Goal: Task Accomplishment & Management: Use online tool/utility

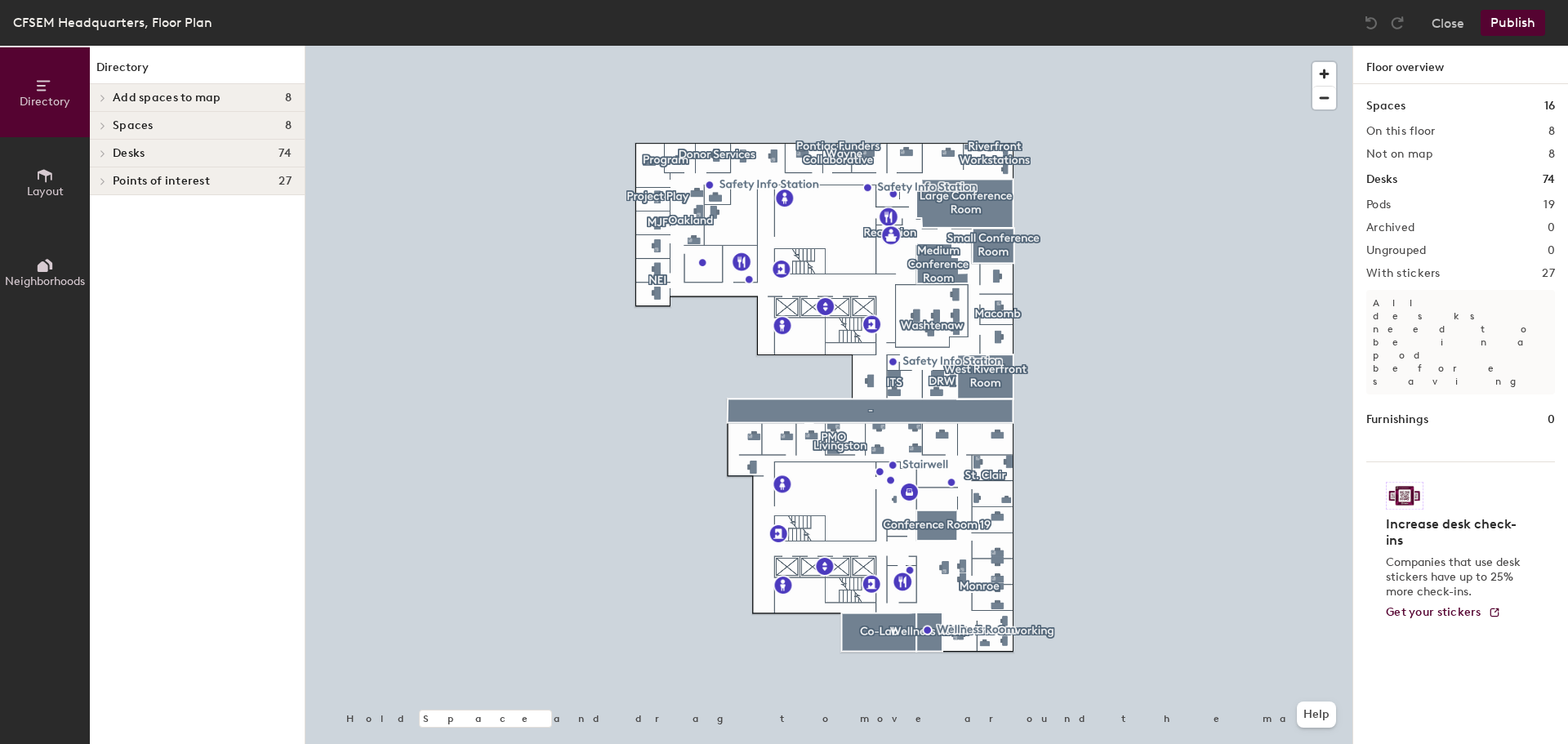
click at [125, 123] on span "Spaces" at bounding box center [133, 126] width 41 height 13
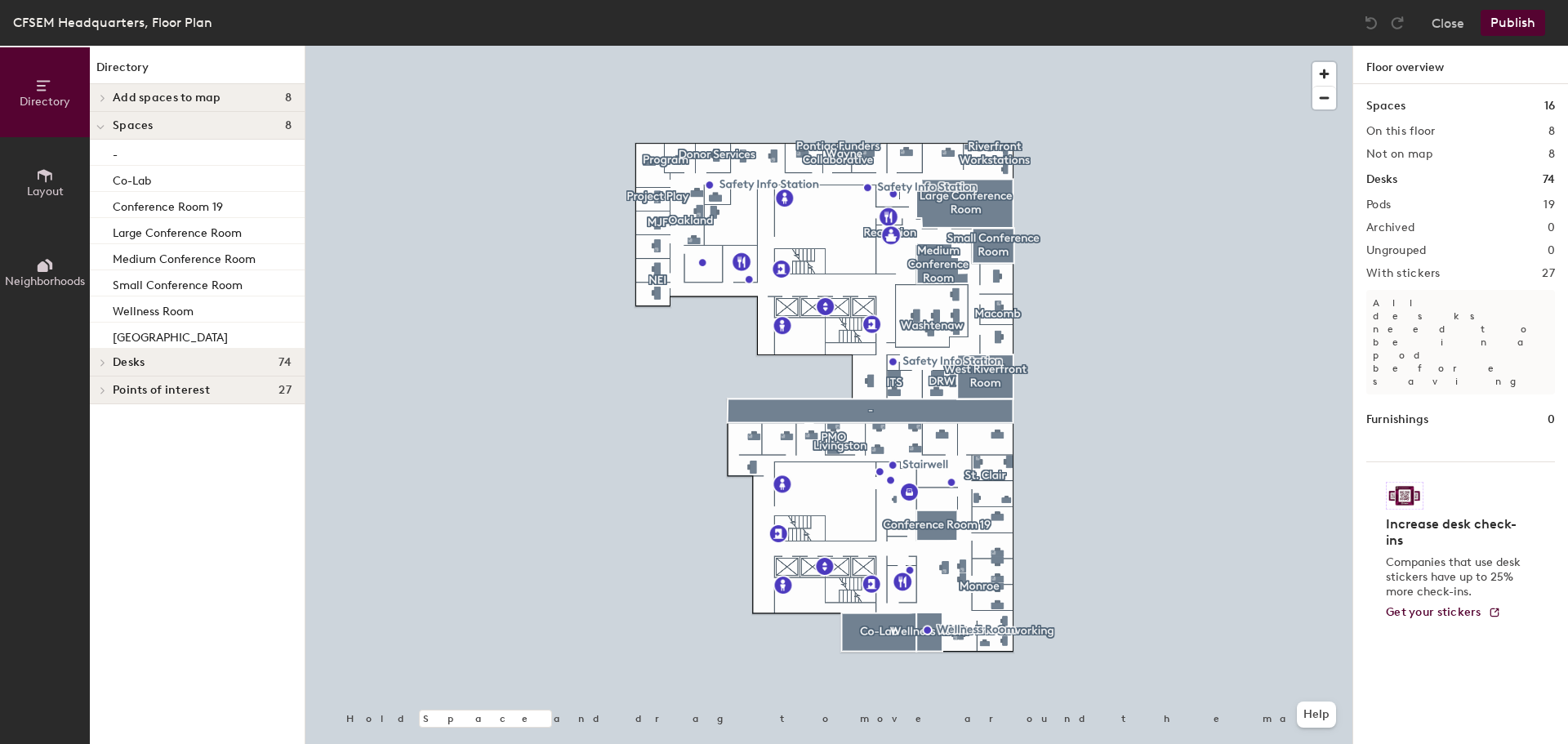
click at [125, 356] on span "Desks" at bounding box center [129, 363] width 32 height 13
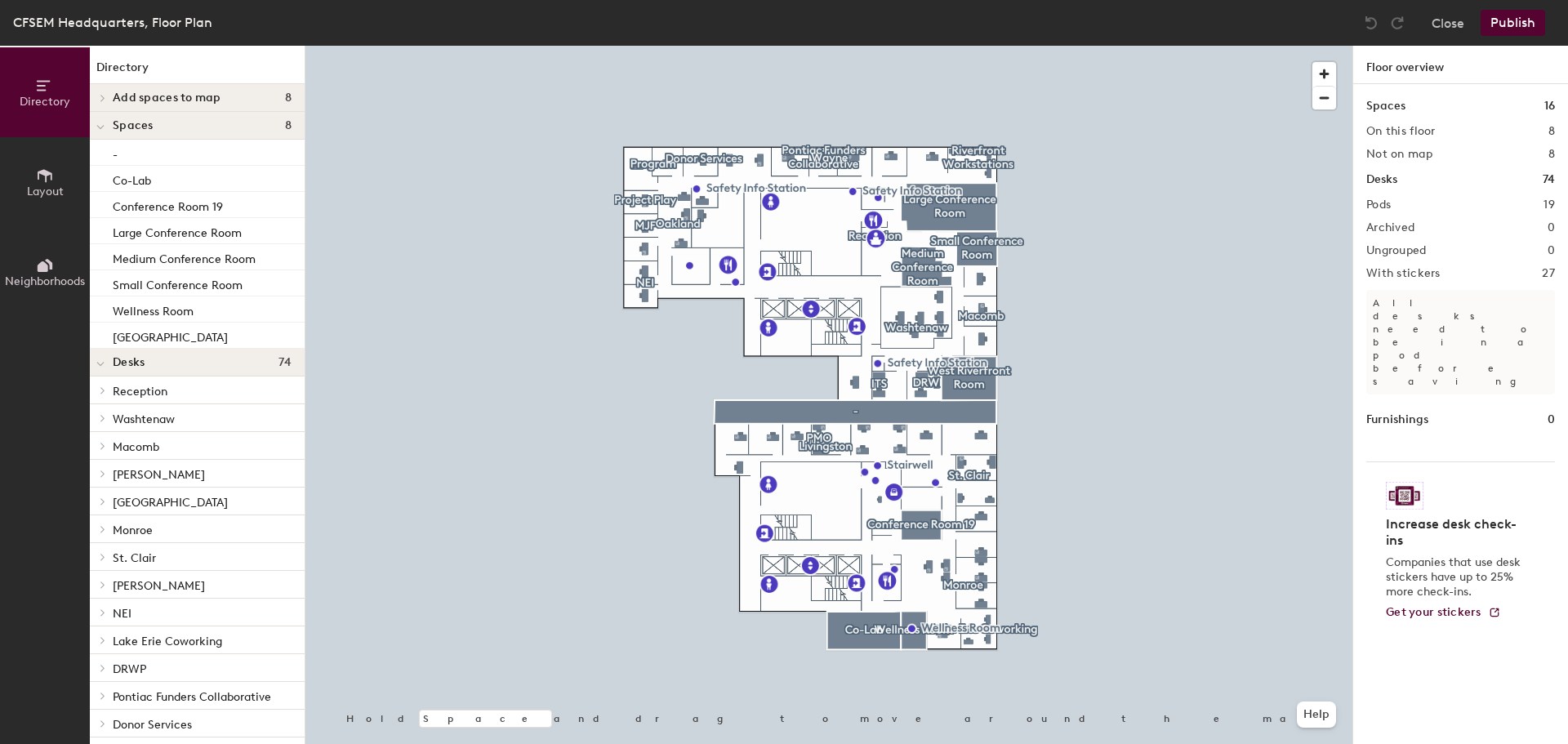
click at [130, 556] on span "St. Clair" at bounding box center [135, 558] width 43 height 14
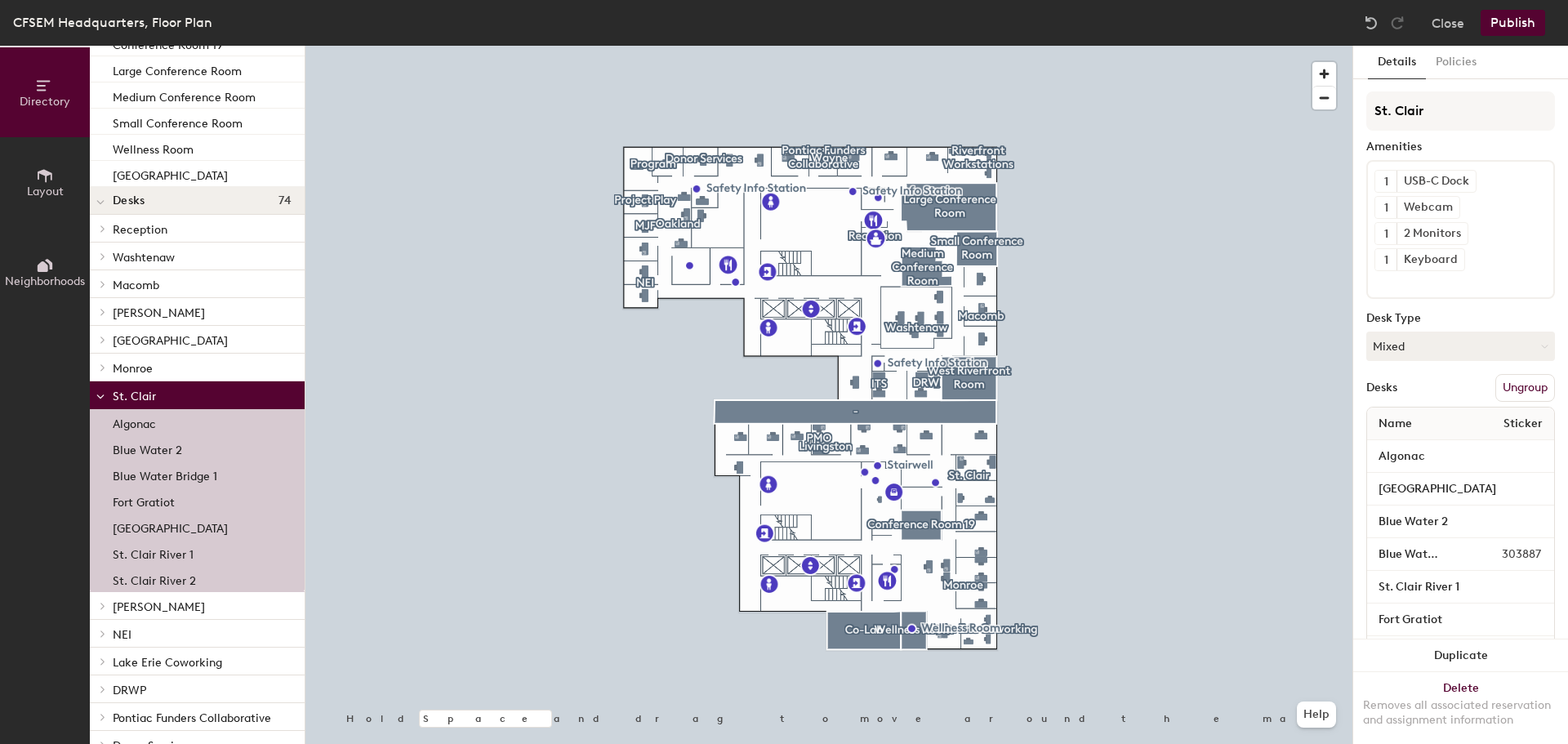
scroll to position [163, 0]
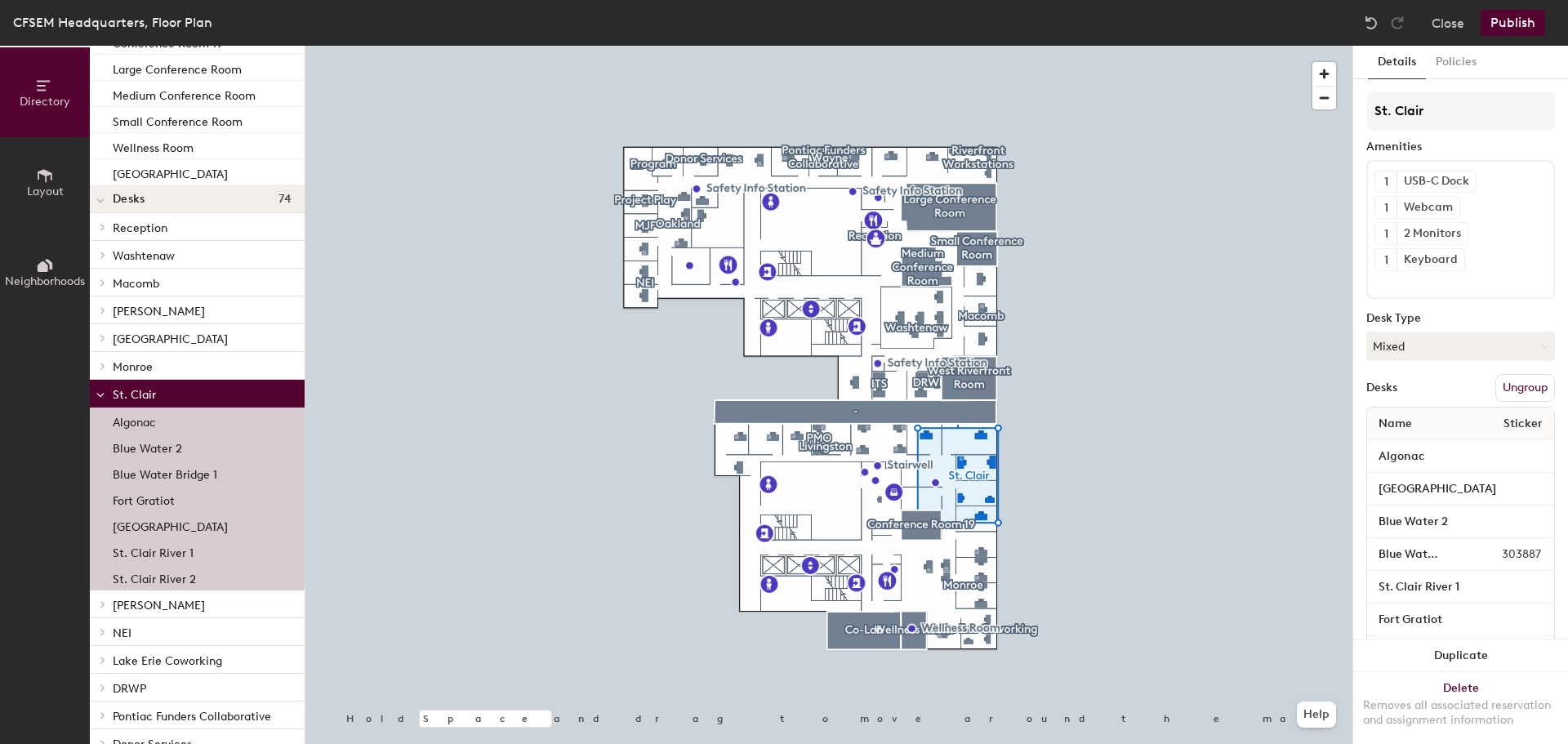
click at [192, 448] on div "Blue Water 2" at bounding box center [197, 446] width 215 height 26
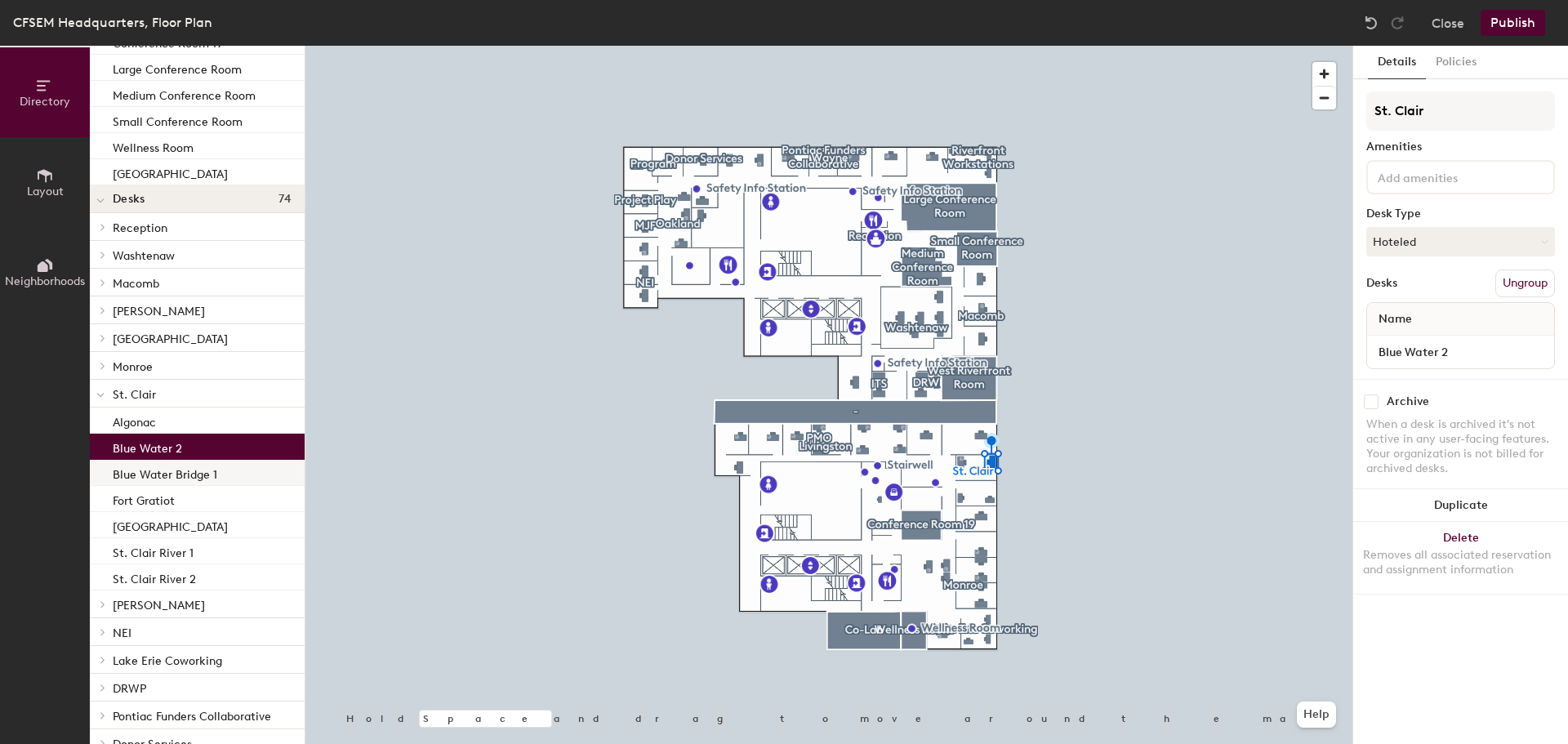
click at [191, 468] on p "Blue Water Bridge 1" at bounding box center [165, 472] width 105 height 18
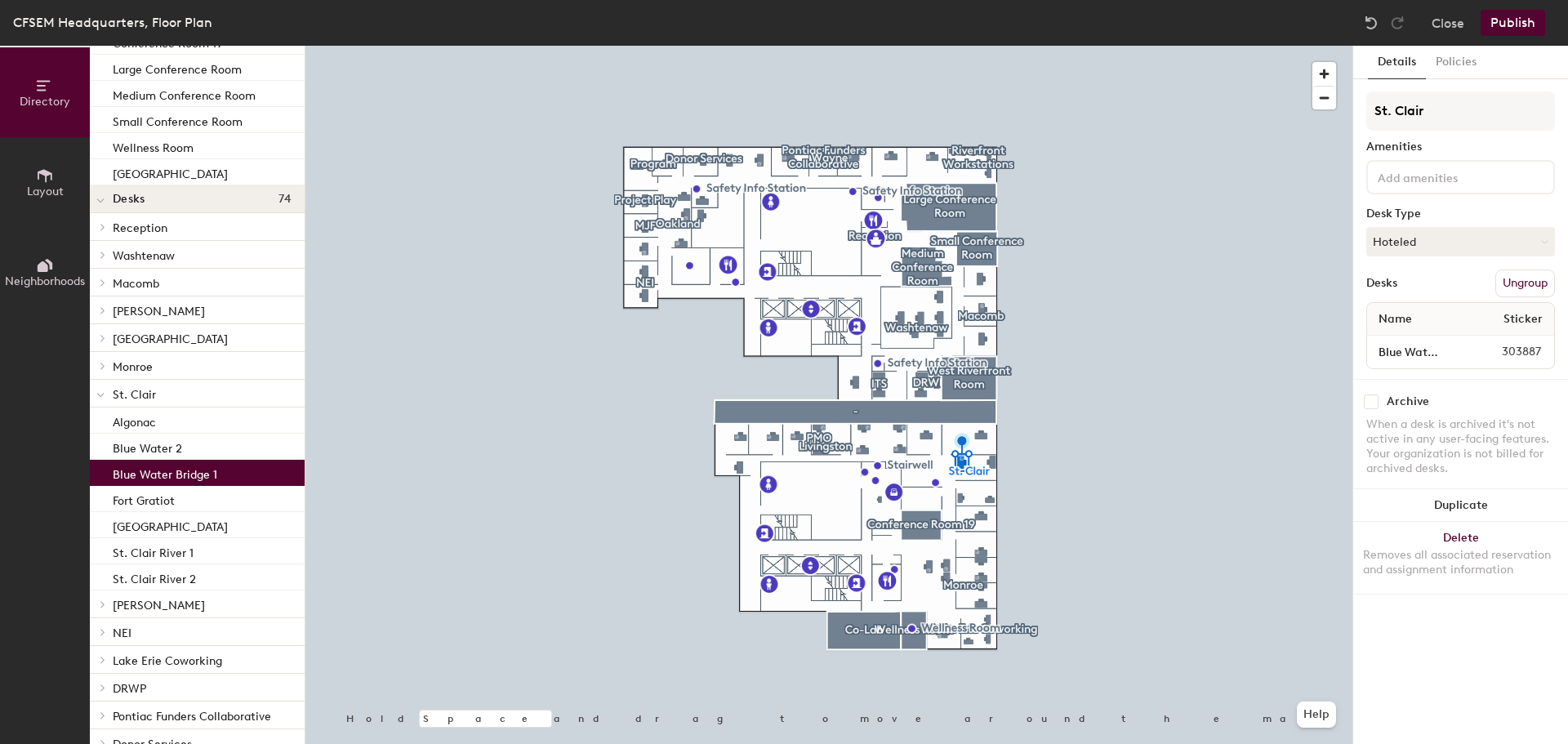
click at [40, 278] on span "Neighborhoods" at bounding box center [45, 281] width 80 height 14
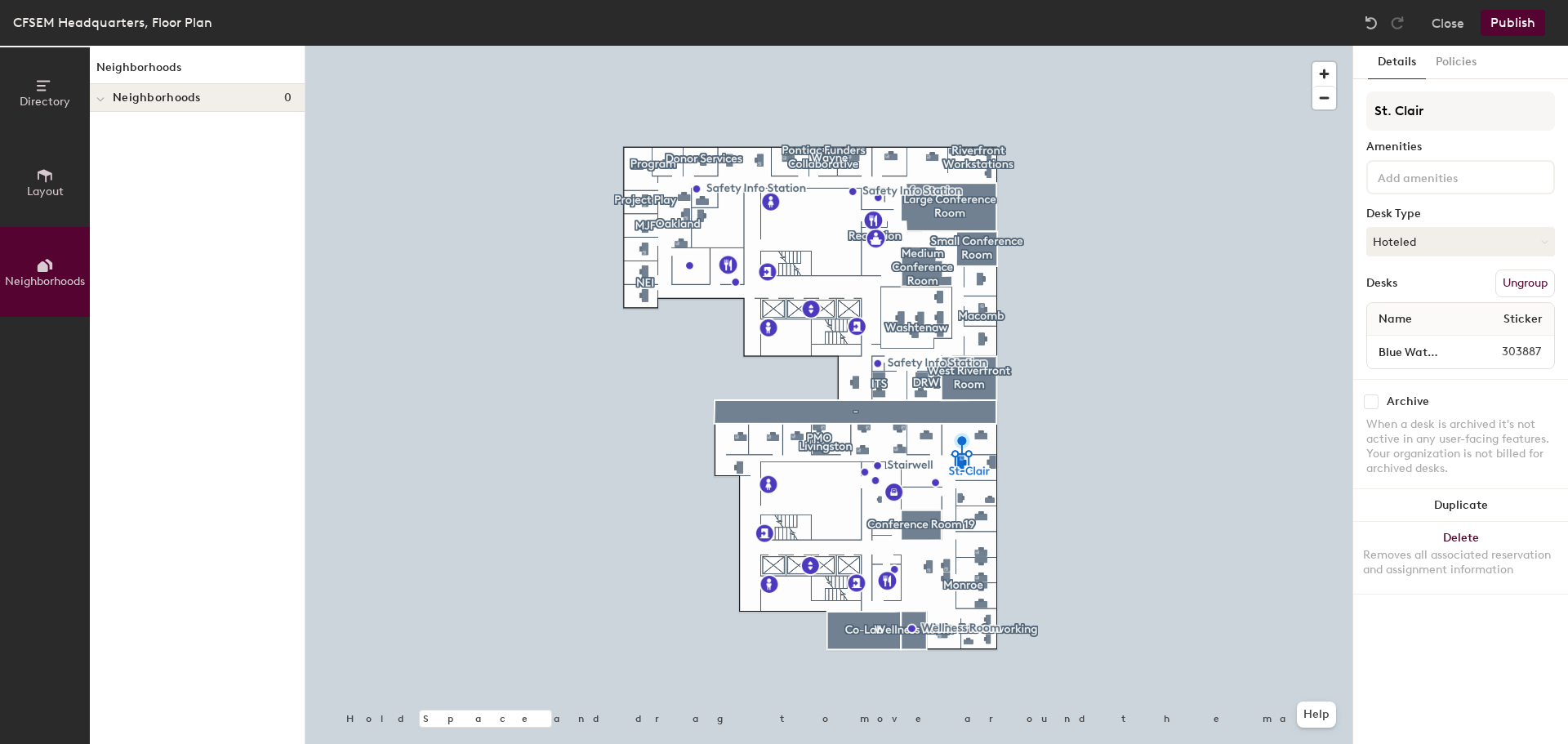
scroll to position [0, 0]
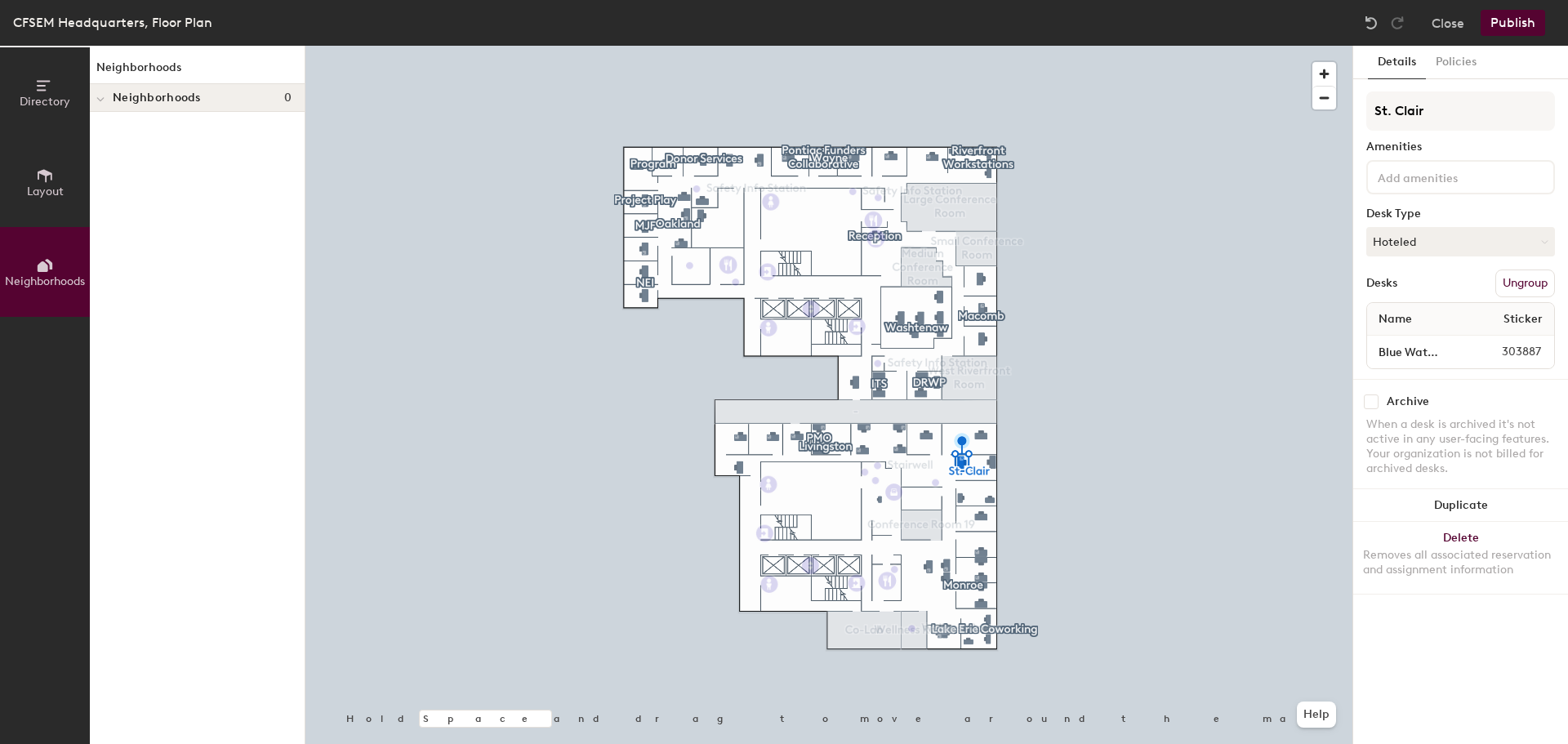
click at [40, 186] on span "Layout" at bounding box center [45, 191] width 37 height 14
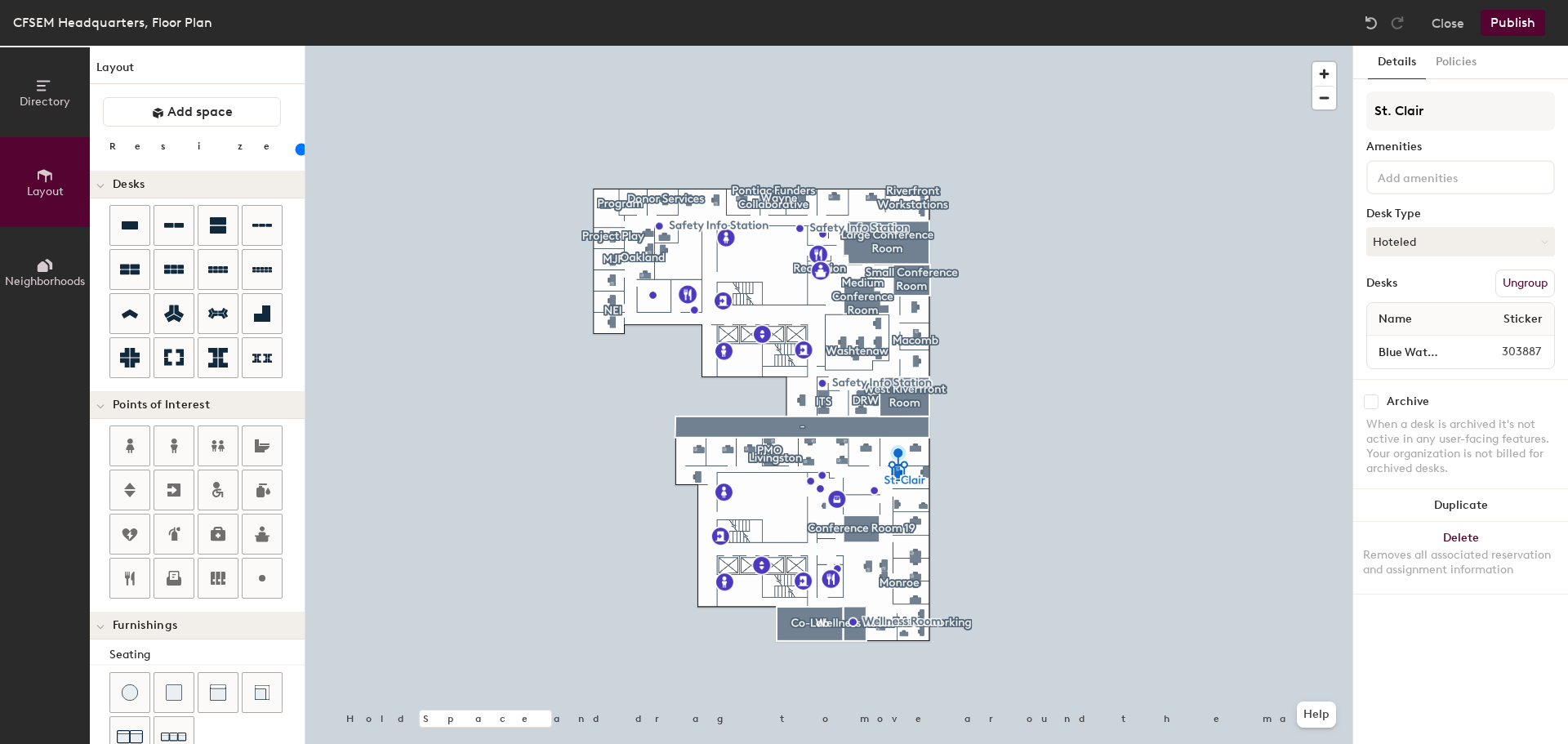
click at [8, 107] on button "Directory" at bounding box center [44, 92] width 89 height 89
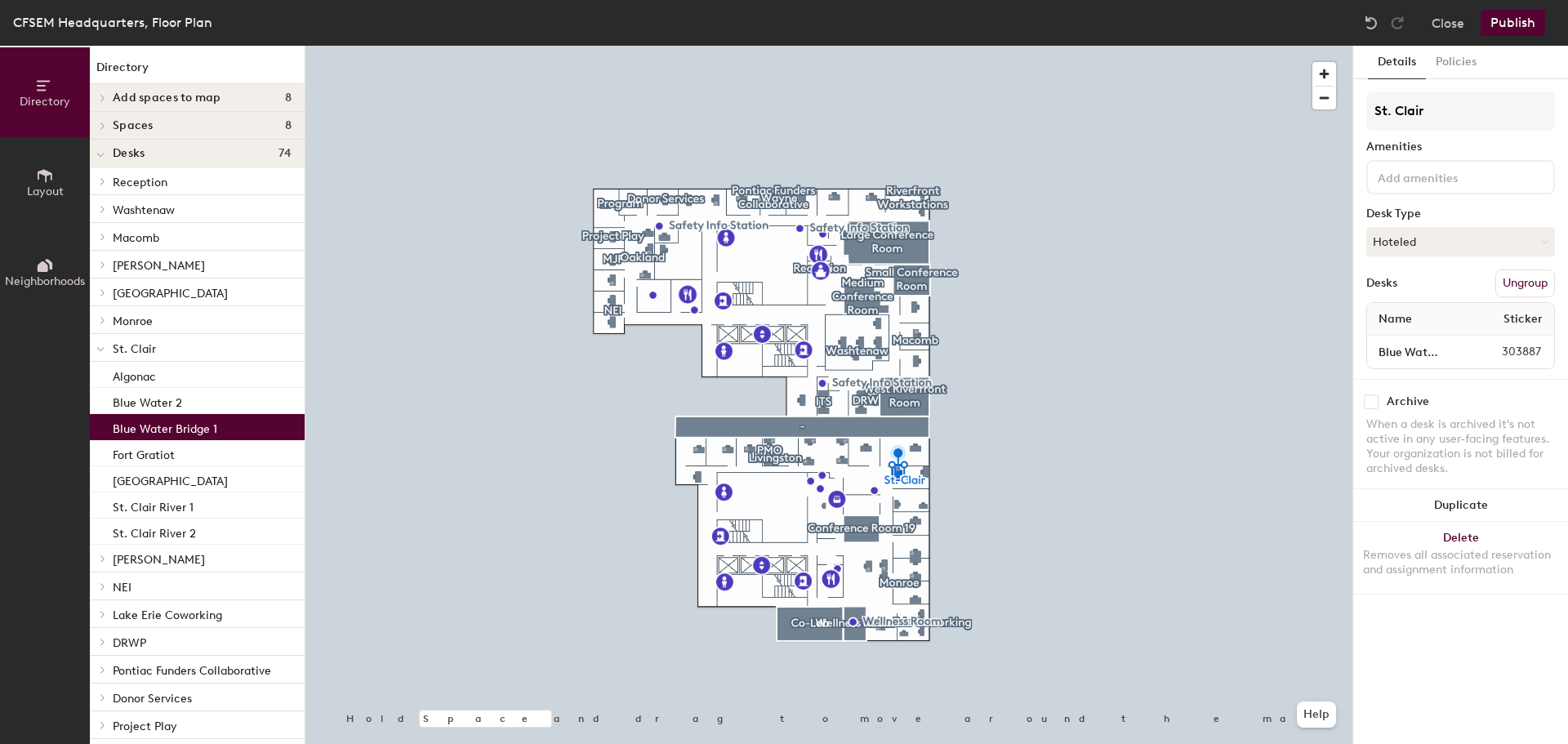
click at [114, 99] on span "Add spaces to map" at bounding box center [167, 98] width 109 height 13
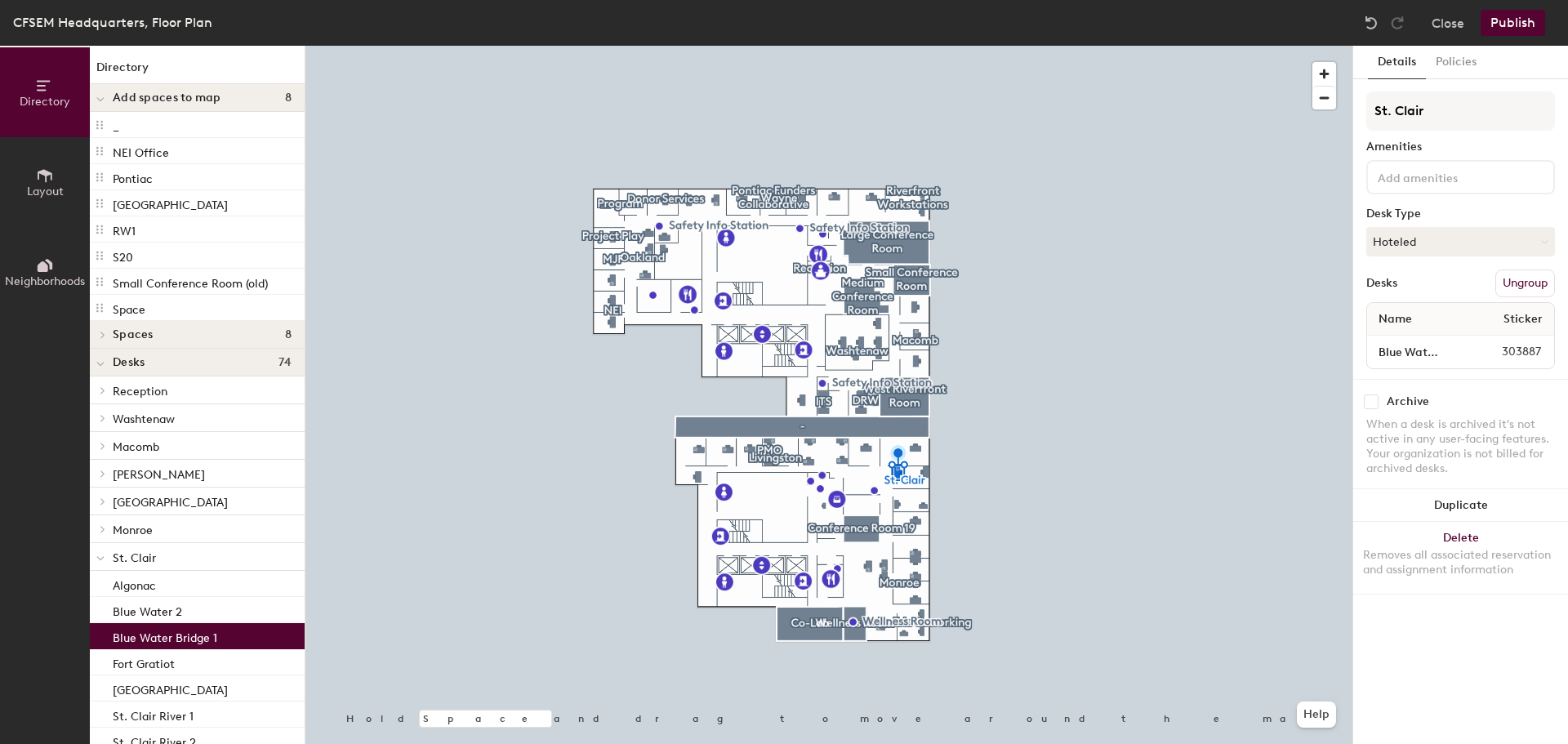
click at [125, 365] on span "Desks" at bounding box center [129, 363] width 32 height 13
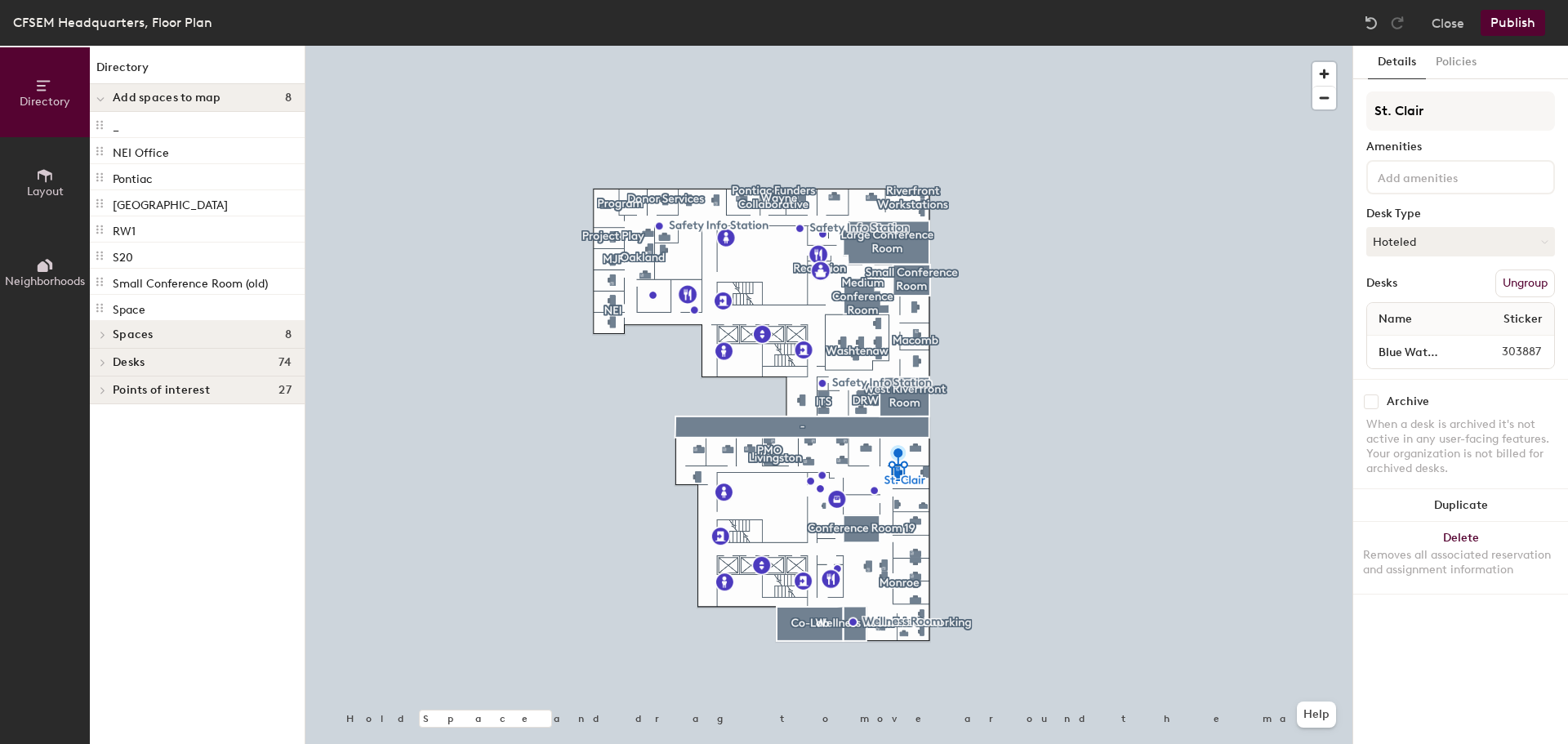
click at [105, 99] on div at bounding box center [100, 98] width 21 height 27
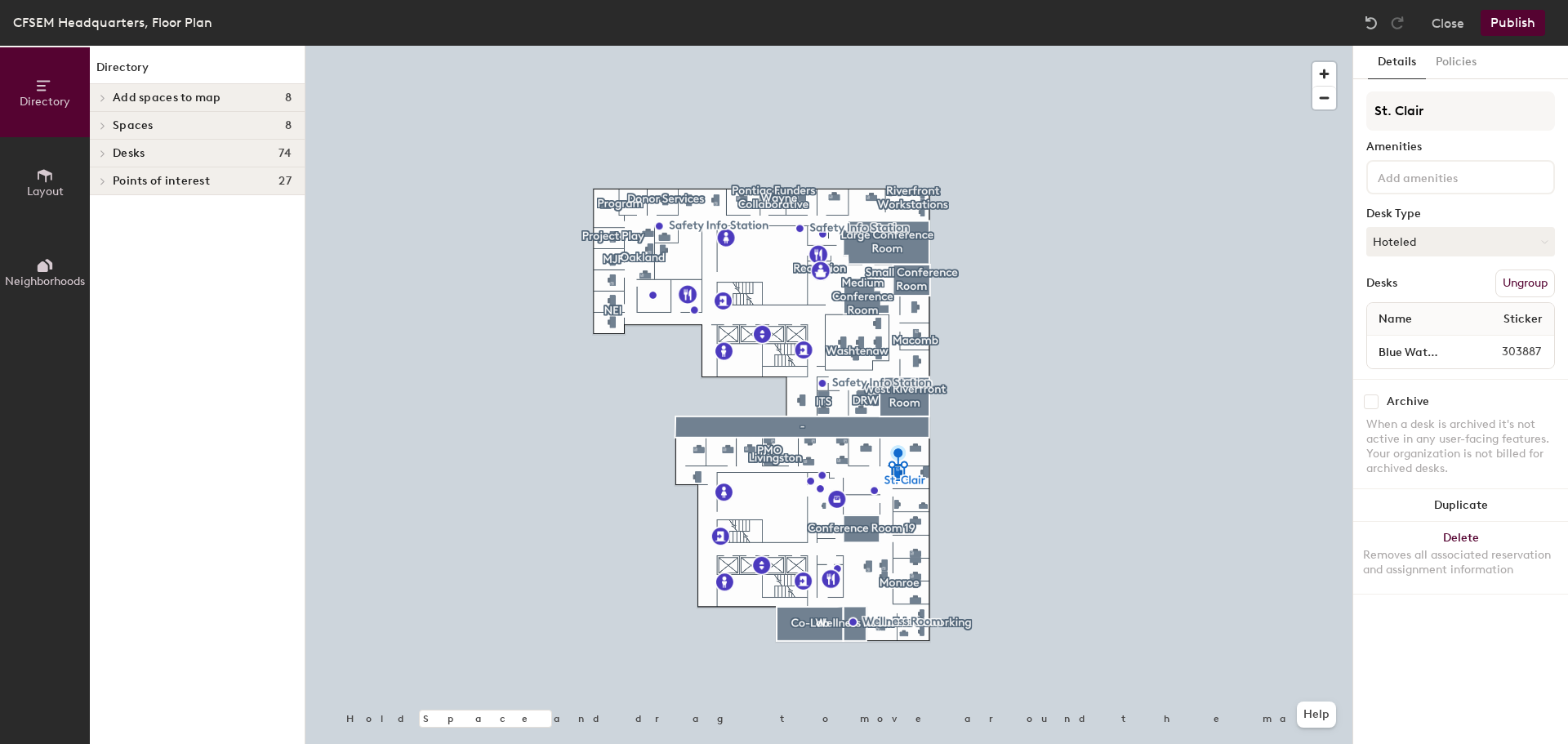
click at [103, 125] on icon at bounding box center [103, 125] width 7 height 8
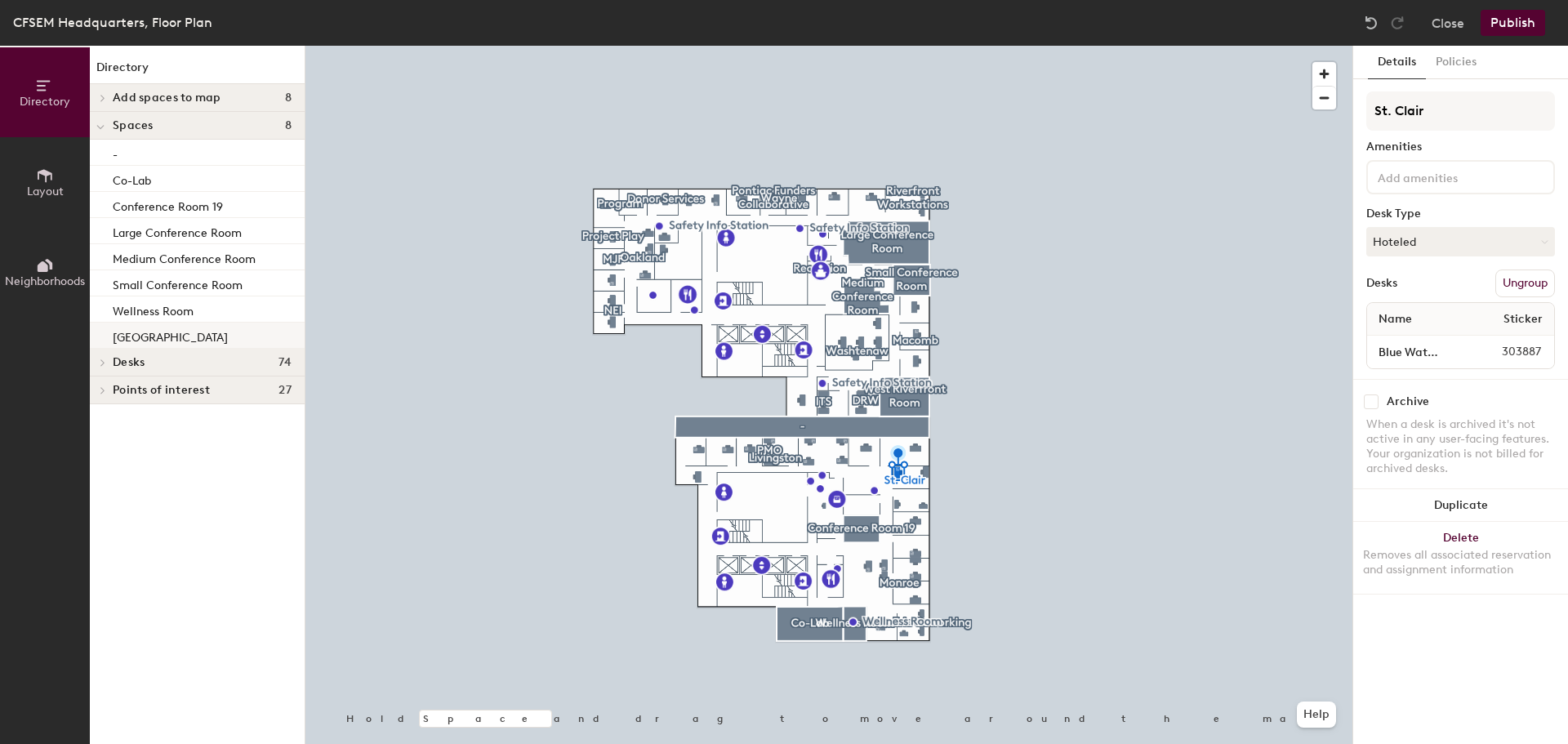
click at [152, 338] on p "[GEOGRAPHIC_DATA]" at bounding box center [171, 335] width 115 height 18
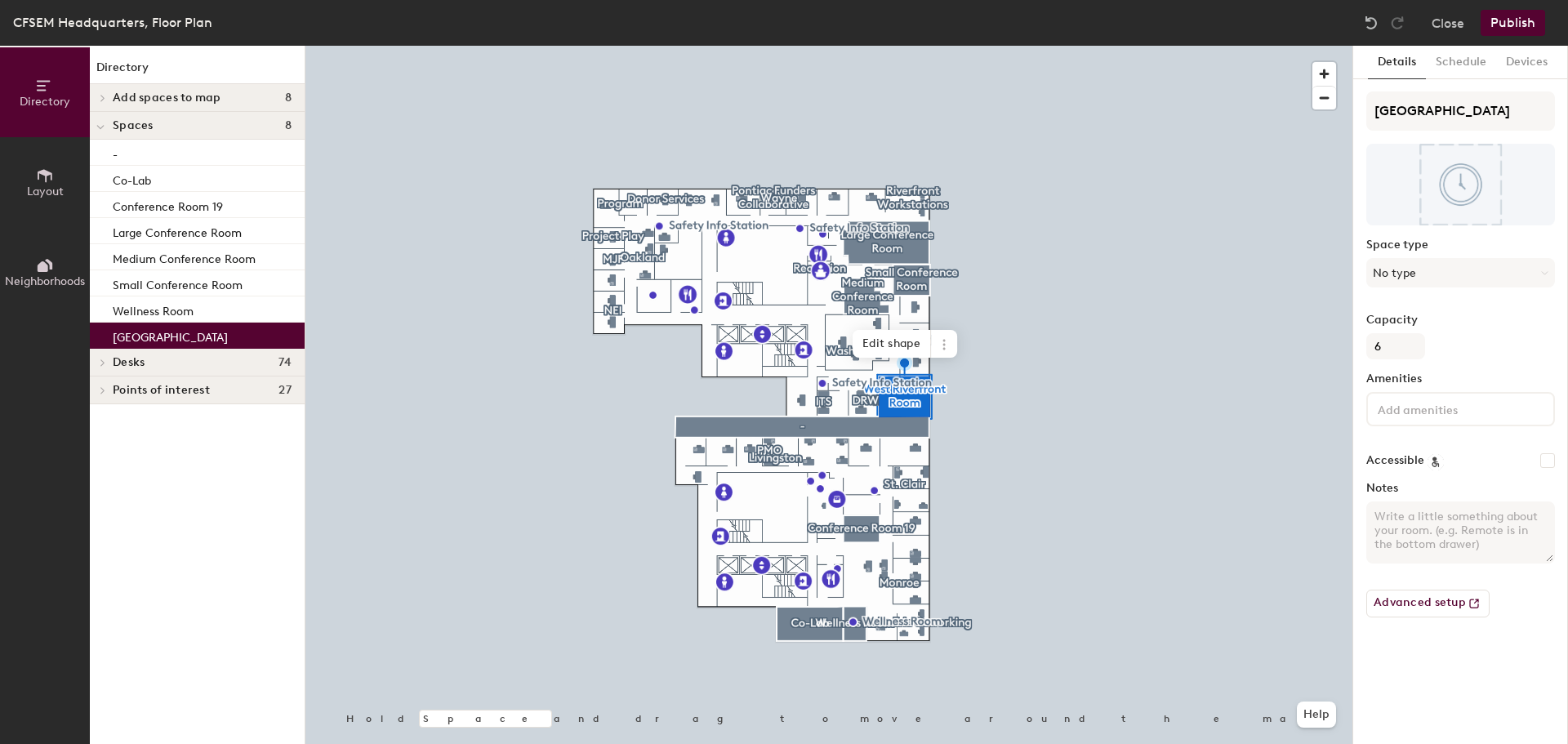
click at [152, 338] on p "[GEOGRAPHIC_DATA]" at bounding box center [171, 335] width 115 height 18
click at [138, 120] on span "Spaces" at bounding box center [133, 126] width 41 height 13
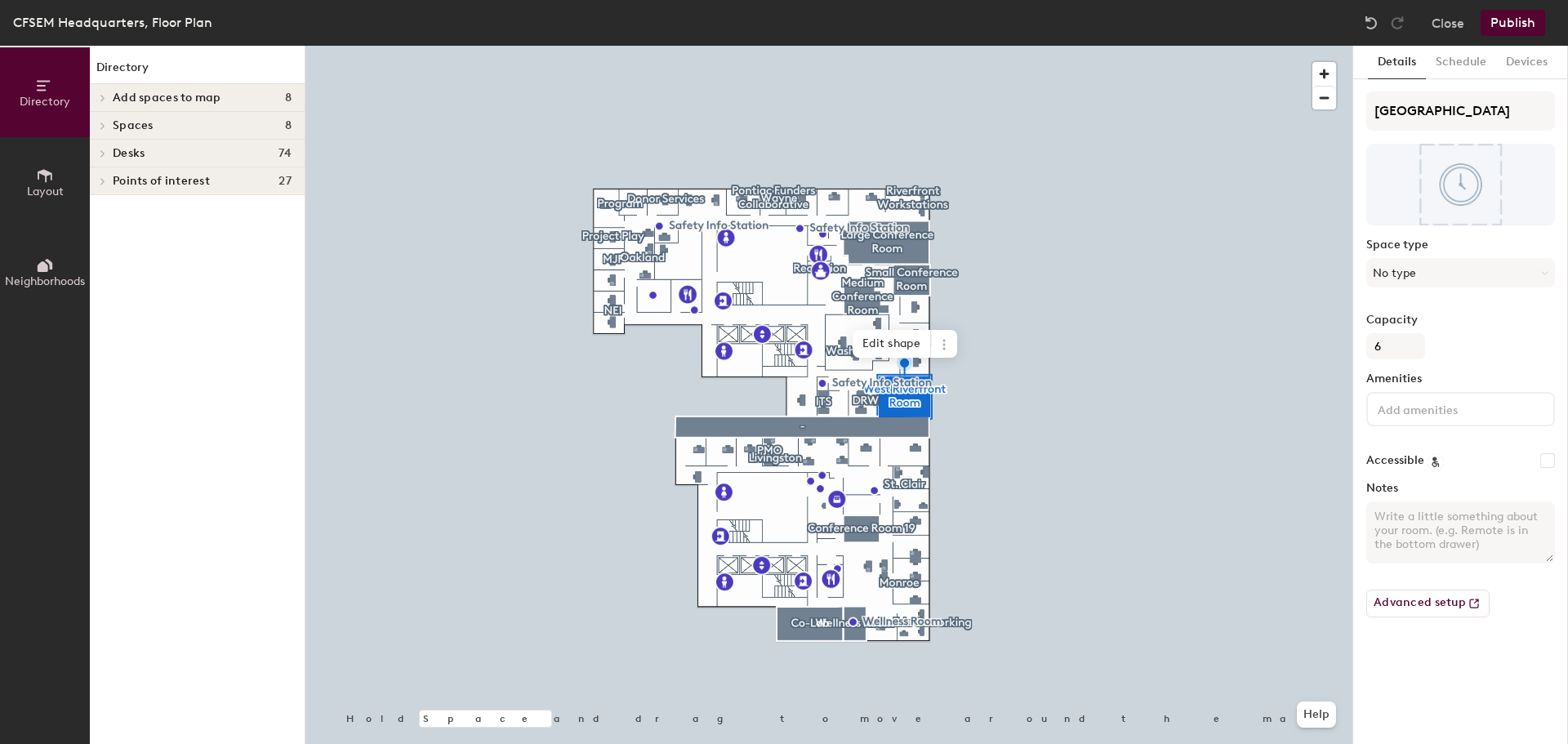
click at [152, 156] on h4 "Desks 74" at bounding box center [202, 154] width 179 height 13
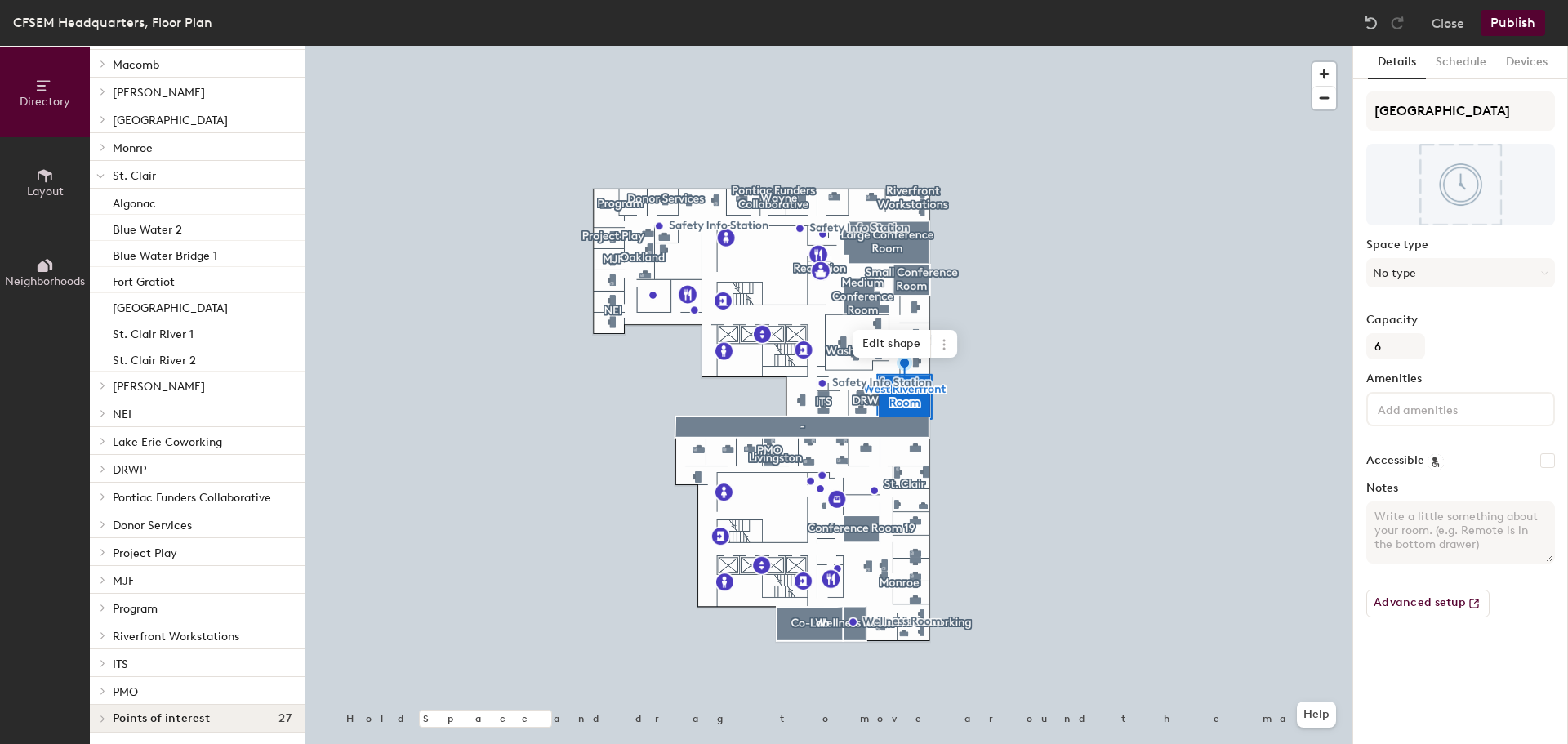
scroll to position [175, 0]
click at [134, 659] on p "ITS" at bounding box center [202, 660] width 179 height 21
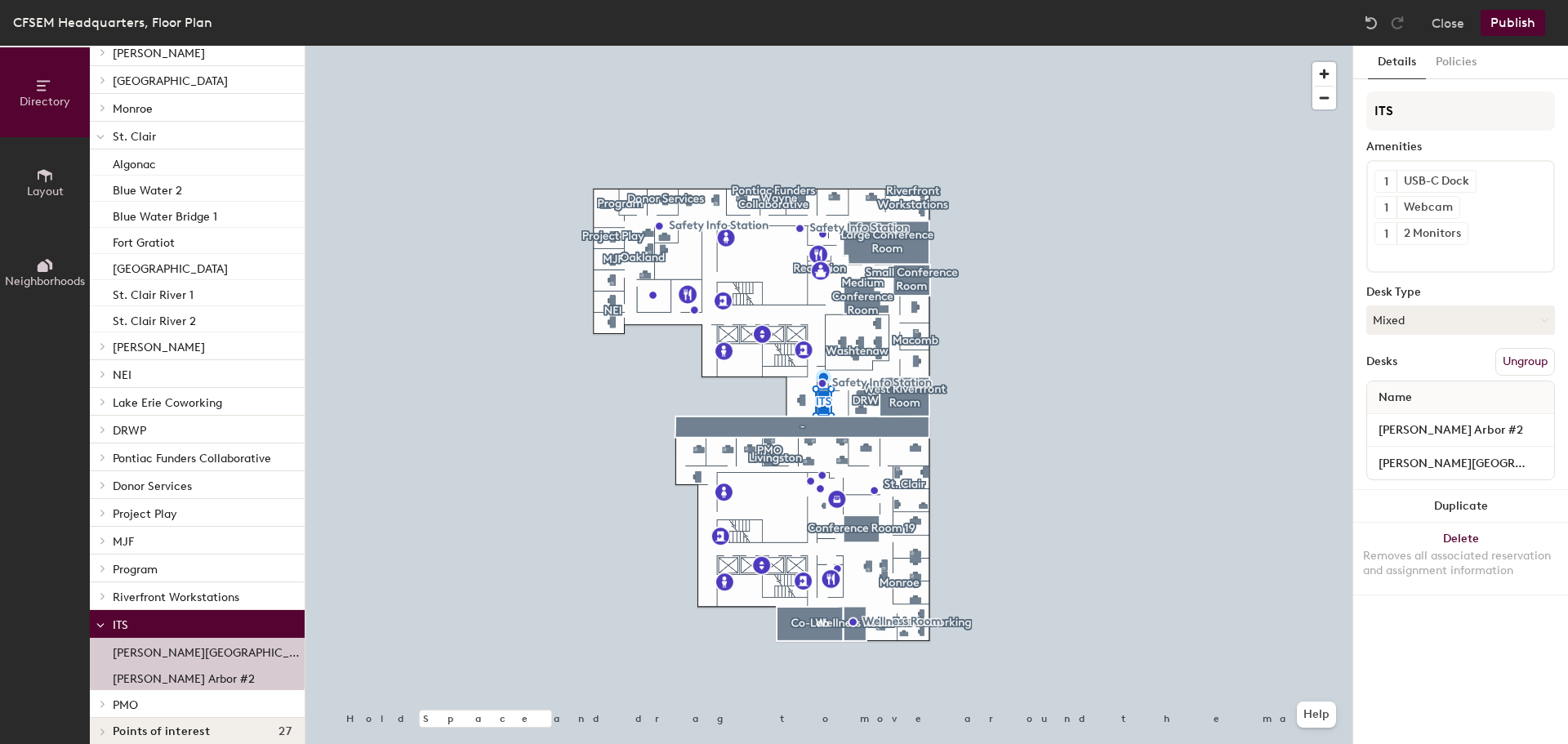
scroll to position [227, 0]
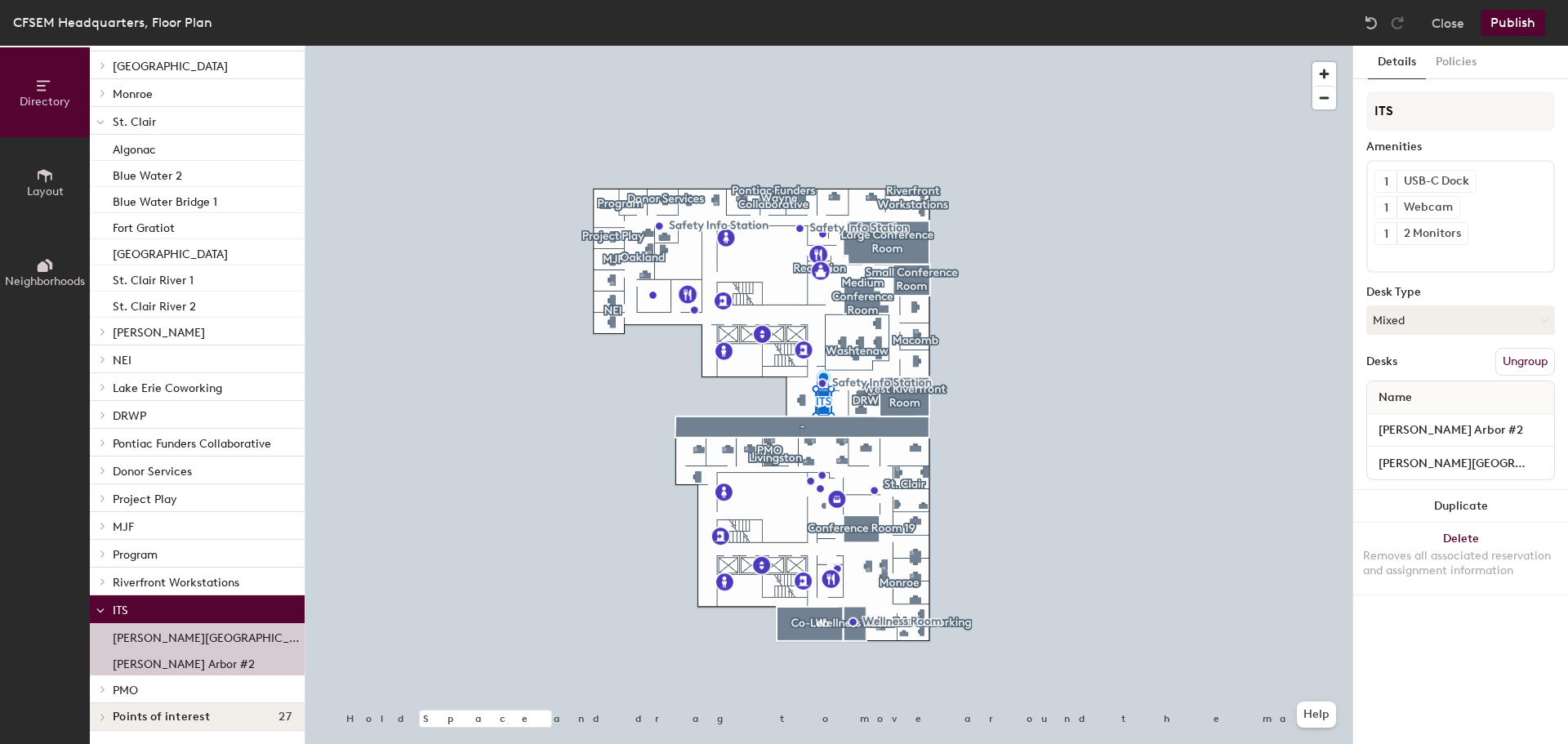
click at [105, 607] on div at bounding box center [100, 609] width 21 height 27
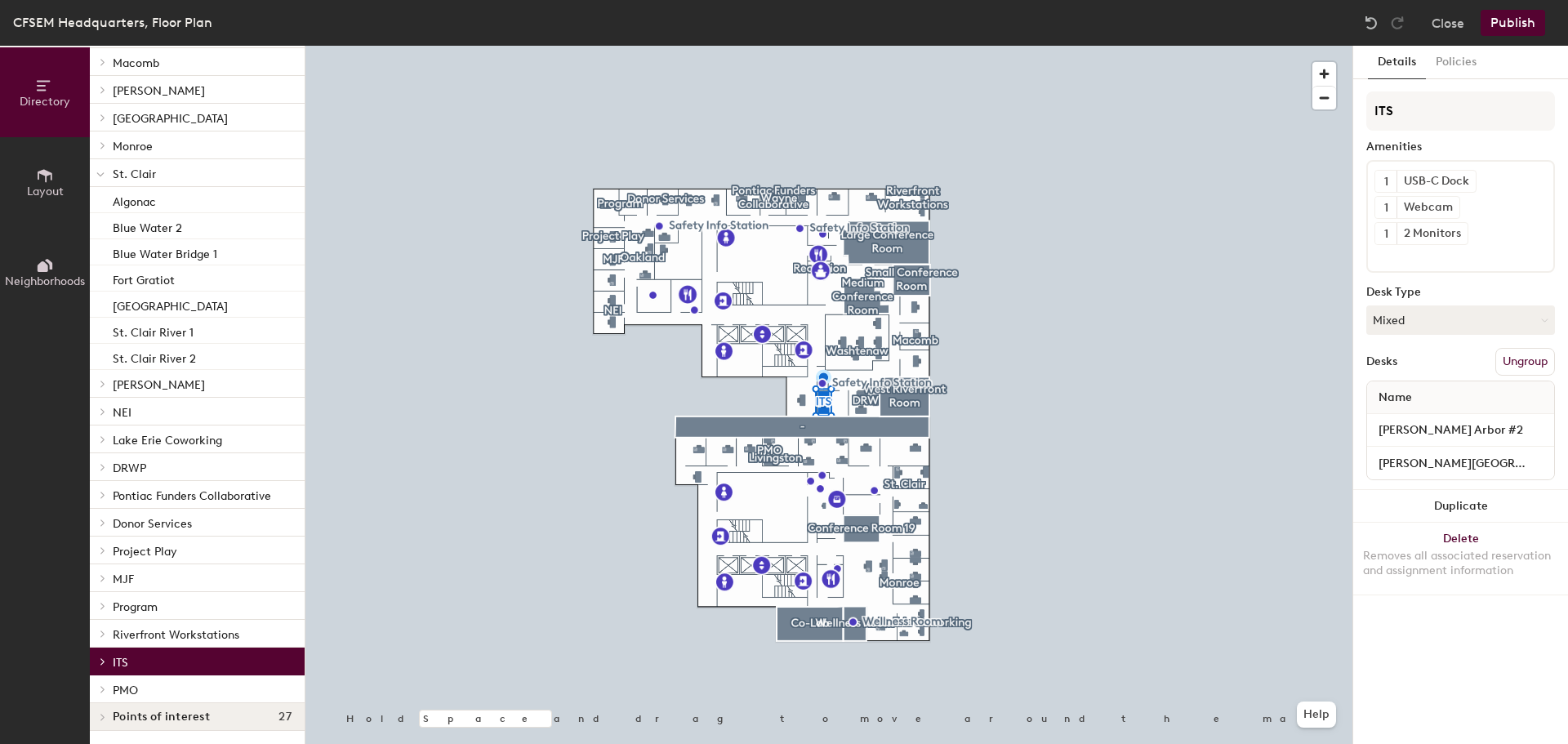
scroll to position [175, 0]
click at [125, 245] on p "Blue Water Bridge 1" at bounding box center [165, 252] width 105 height 18
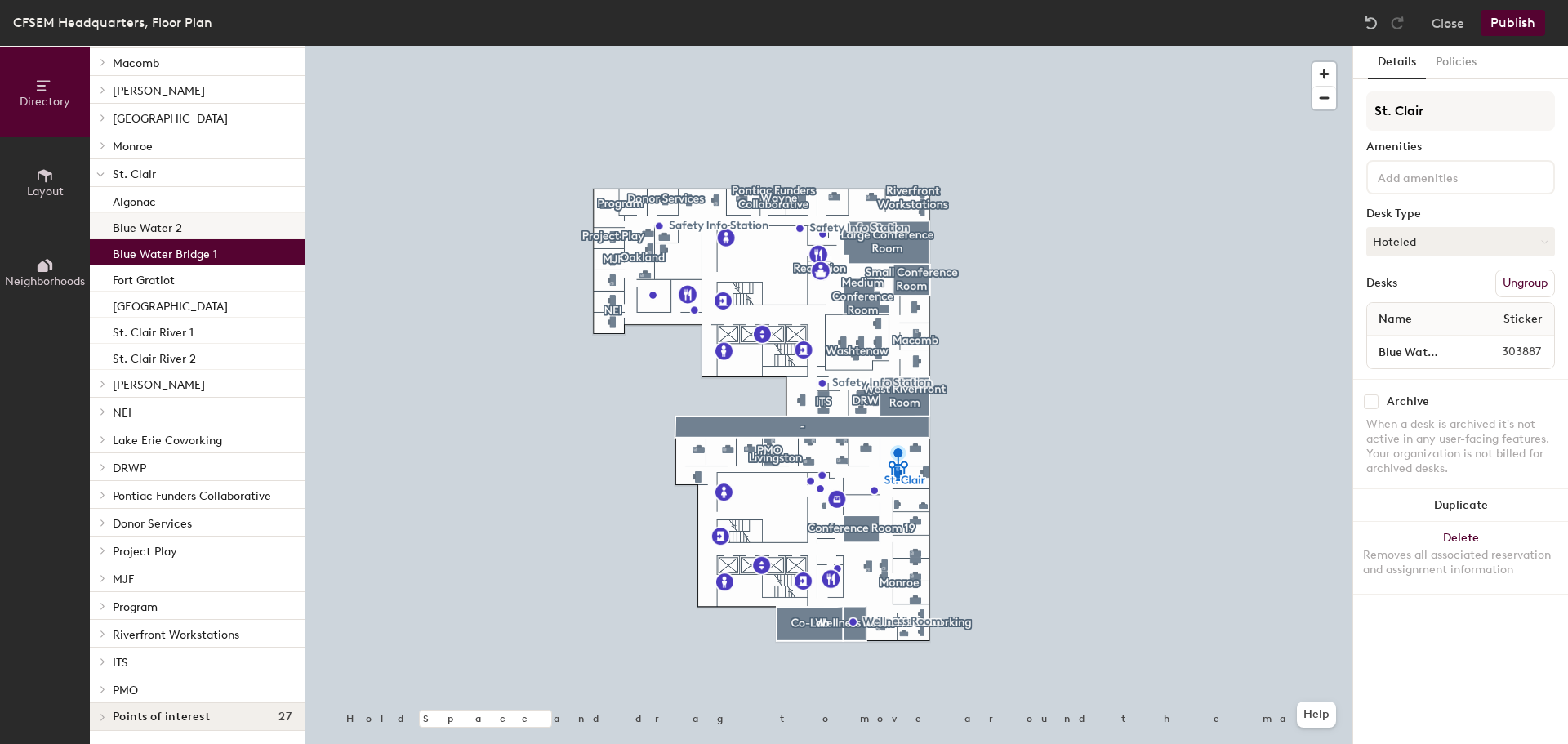
click at [161, 231] on p "Blue Water 2" at bounding box center [147, 226] width 69 height 18
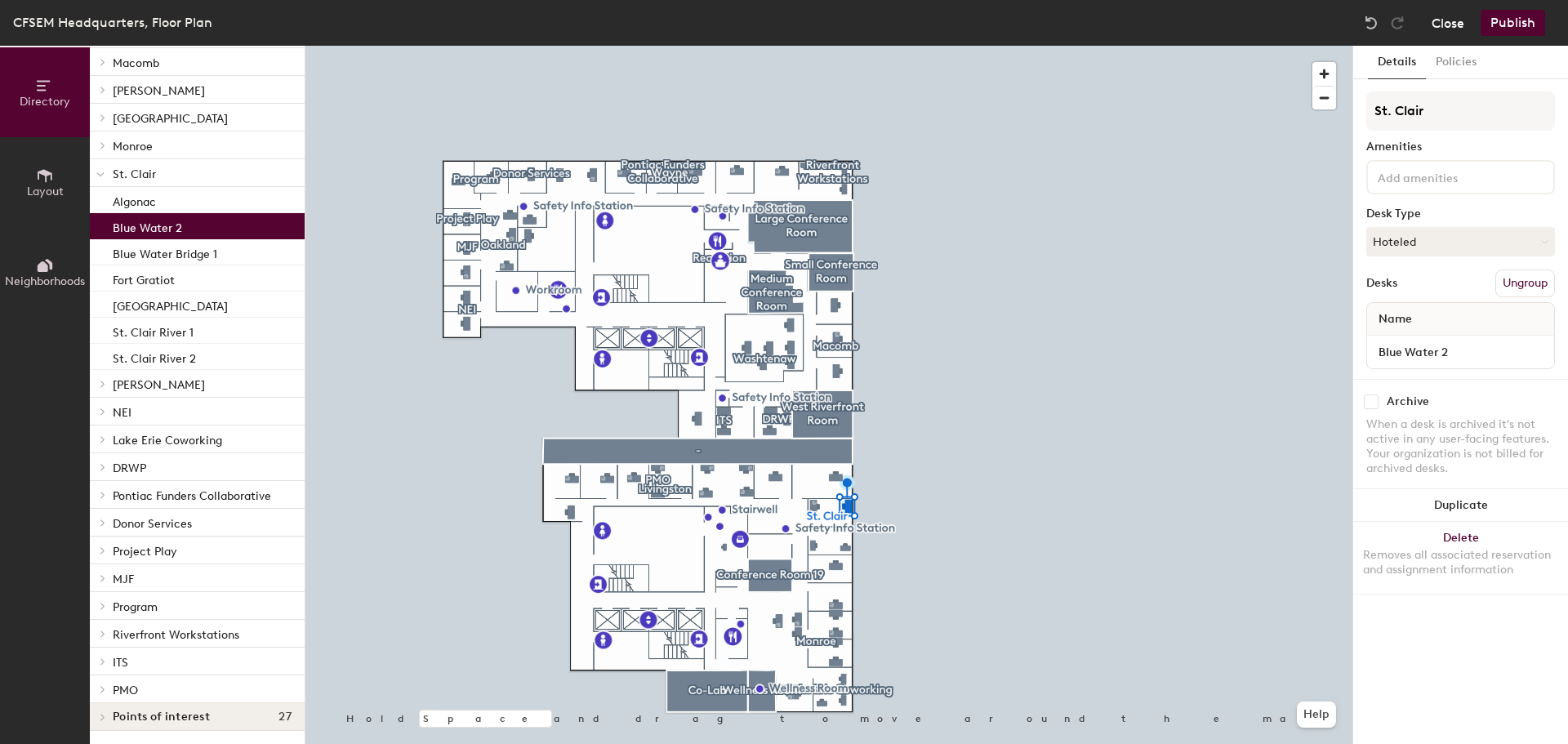
click at [1447, 25] on button "Close" at bounding box center [1448, 23] width 33 height 26
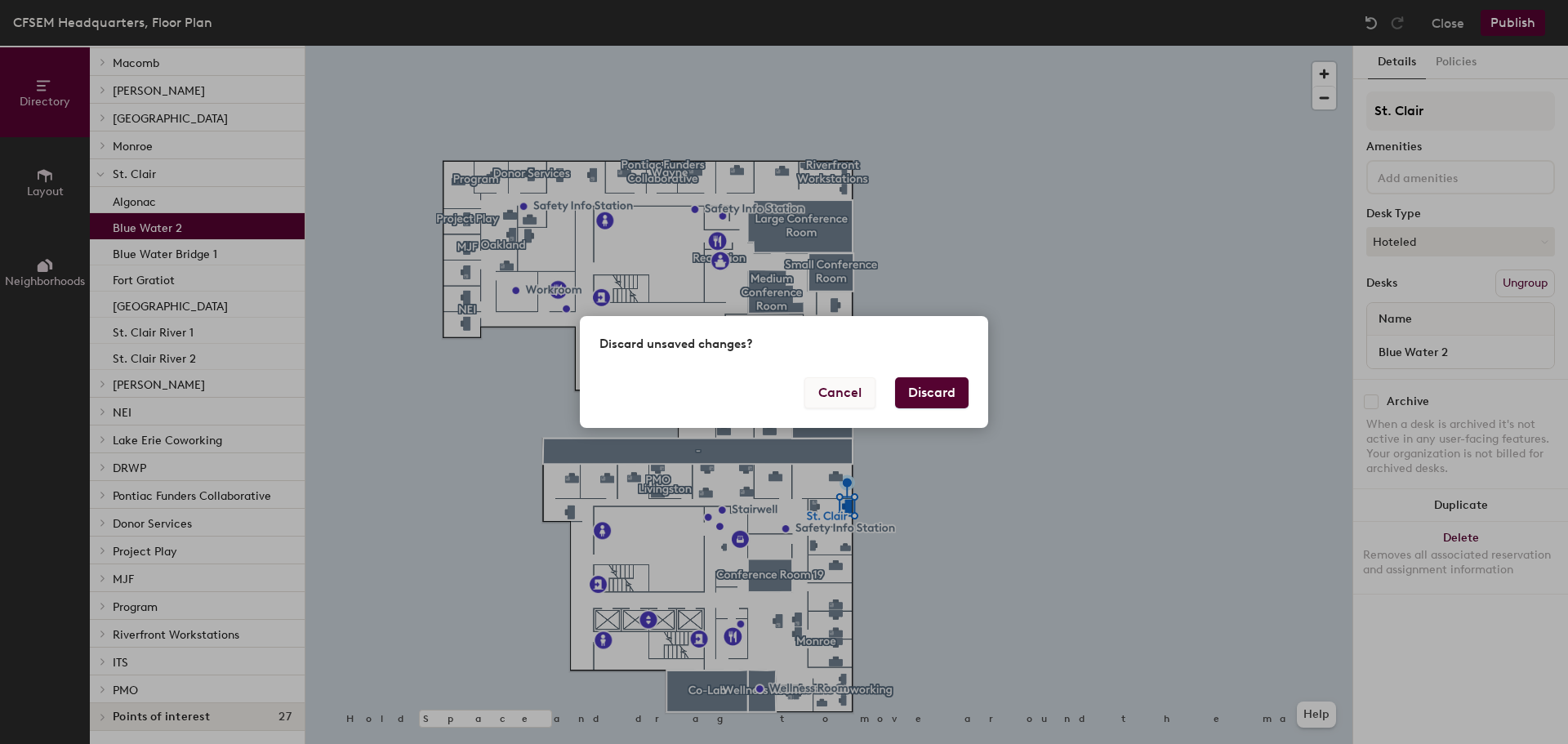
click at [856, 400] on button "Cancel" at bounding box center [840, 392] width 71 height 31
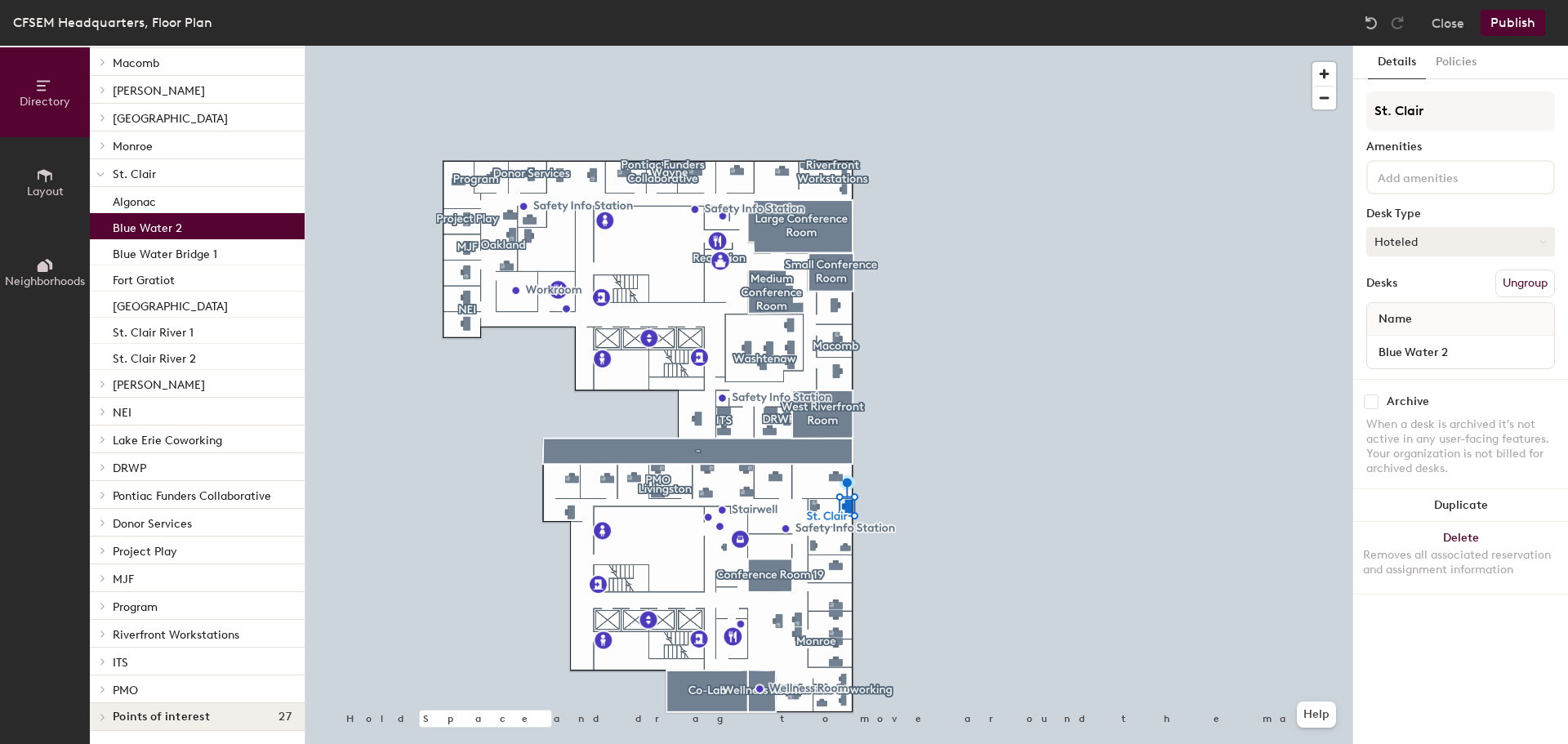
click at [1431, 236] on button "Hoteled" at bounding box center [1461, 241] width 189 height 29
click at [1439, 244] on button "Hoteled" at bounding box center [1461, 241] width 189 height 29
click at [1428, 293] on div "Assigned" at bounding box center [1448, 292] width 163 height 24
click at [1505, 14] on button "Publish" at bounding box center [1512, 23] width 64 height 26
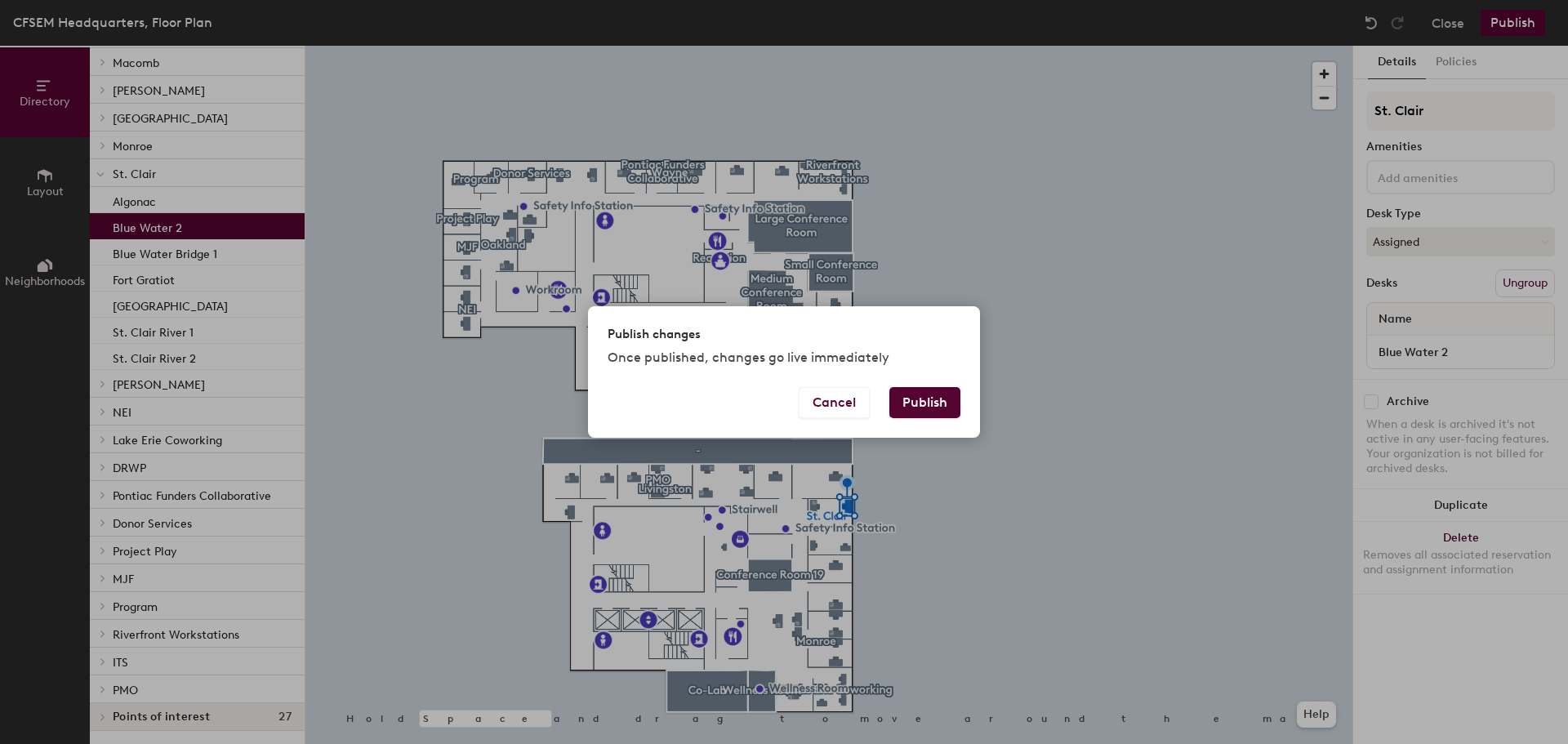
click at [920, 403] on button "Publish" at bounding box center [924, 402] width 71 height 31
